Goal: Ask a question

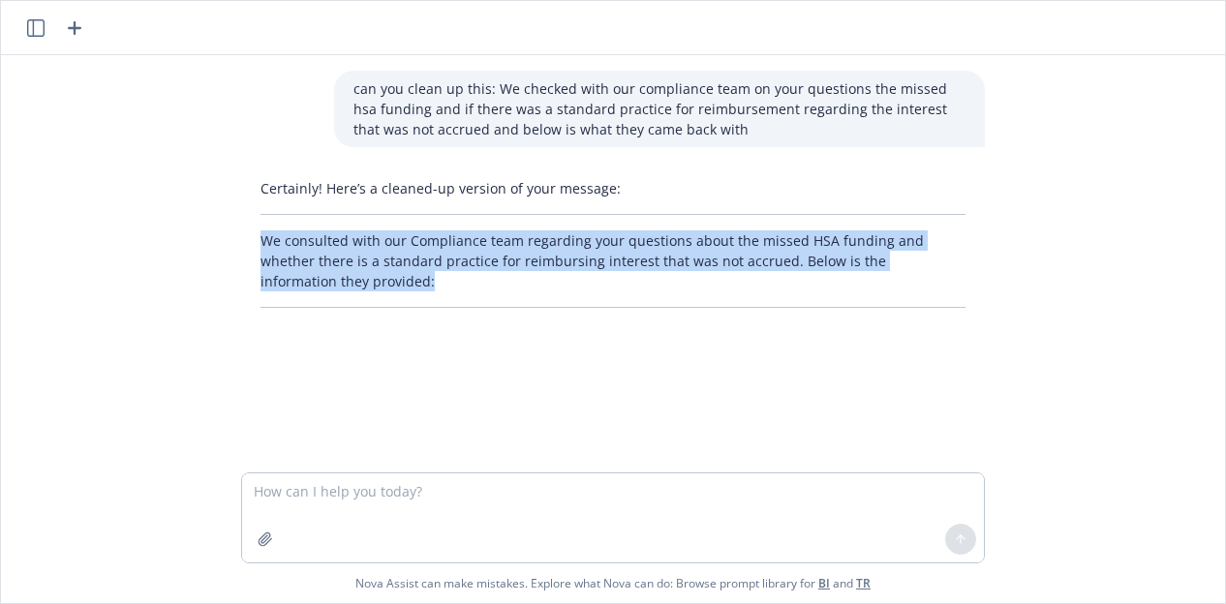
click at [407, 249] on p "We consulted with our Compliance team regarding your questions about the missed…" at bounding box center [613, 261] width 705 height 61
